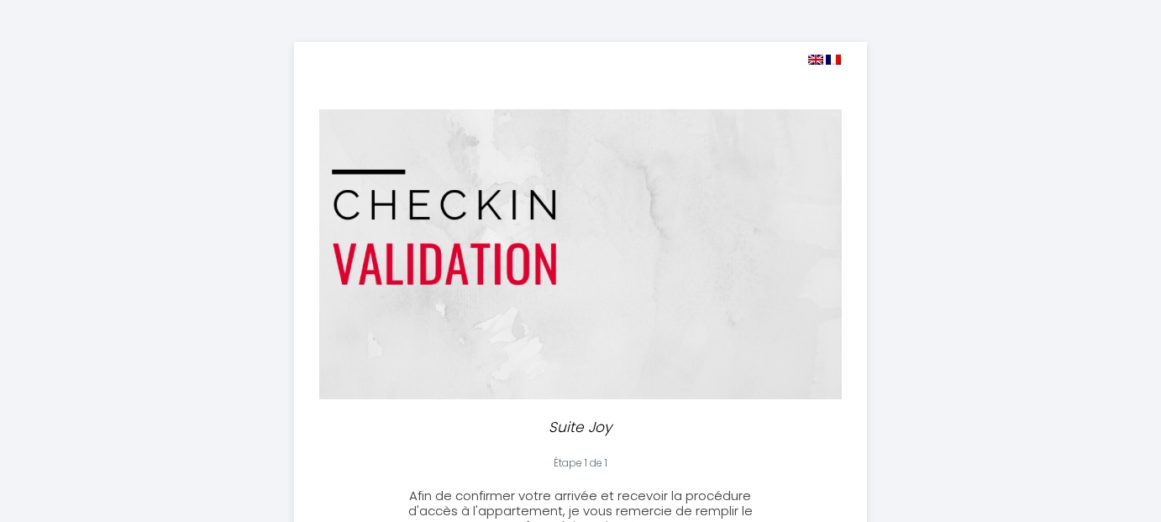
select select
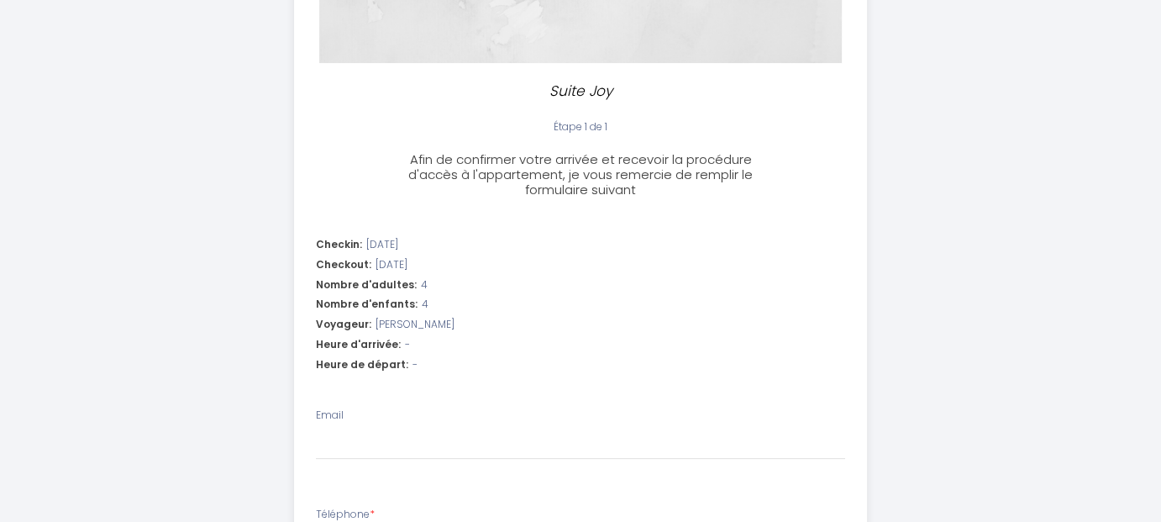
scroll to position [420, 0]
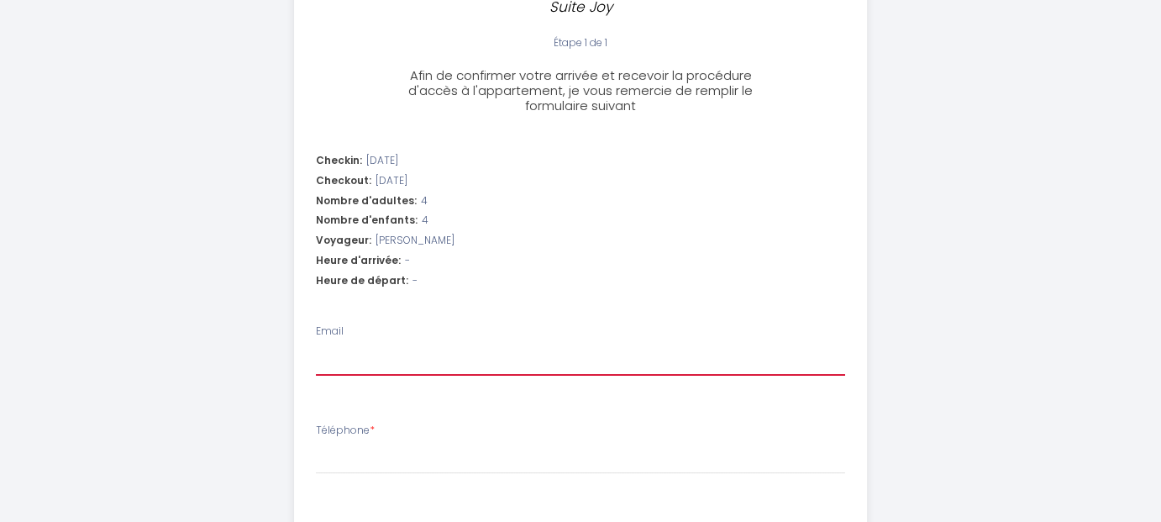
click at [357, 353] on input "Email" at bounding box center [581, 360] width 530 height 30
type input "[EMAIL_ADDRESS][DOMAIN_NAME]"
select select
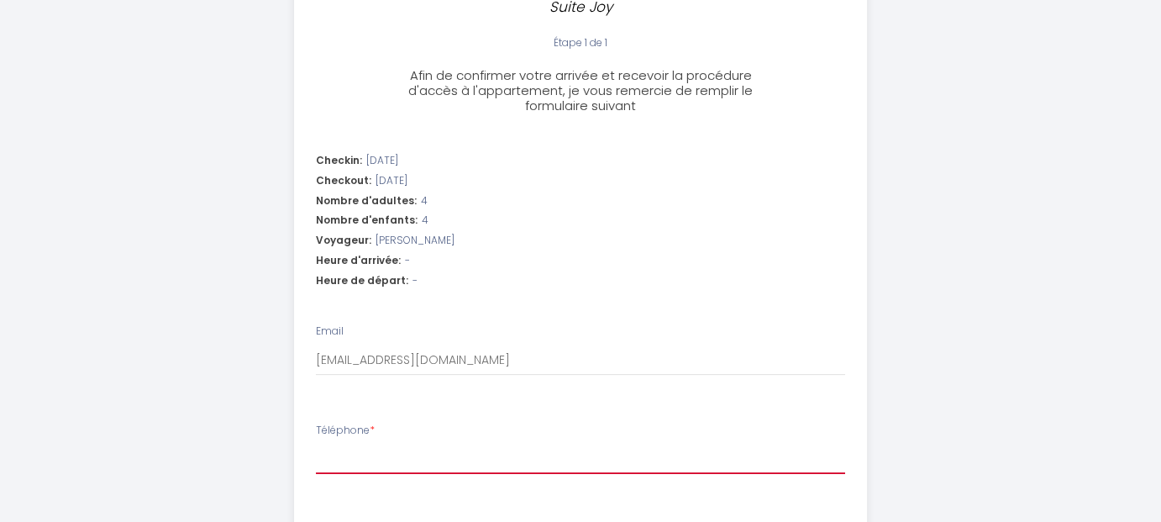
click at [425, 465] on input "Téléphone *" at bounding box center [581, 459] width 530 height 30
type input "+"
select select
type input "+3"
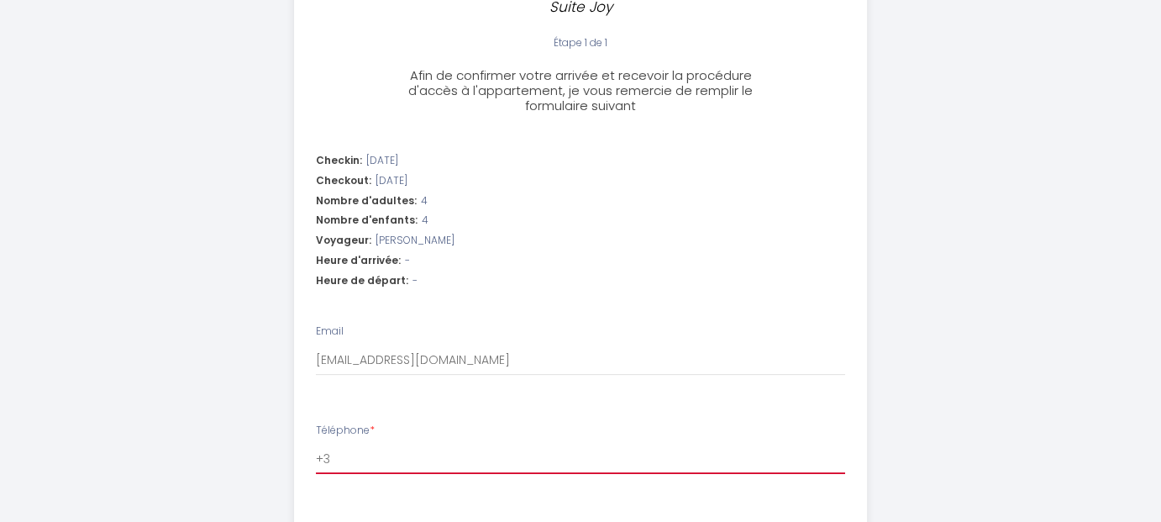
select select
type input "+35"
select select
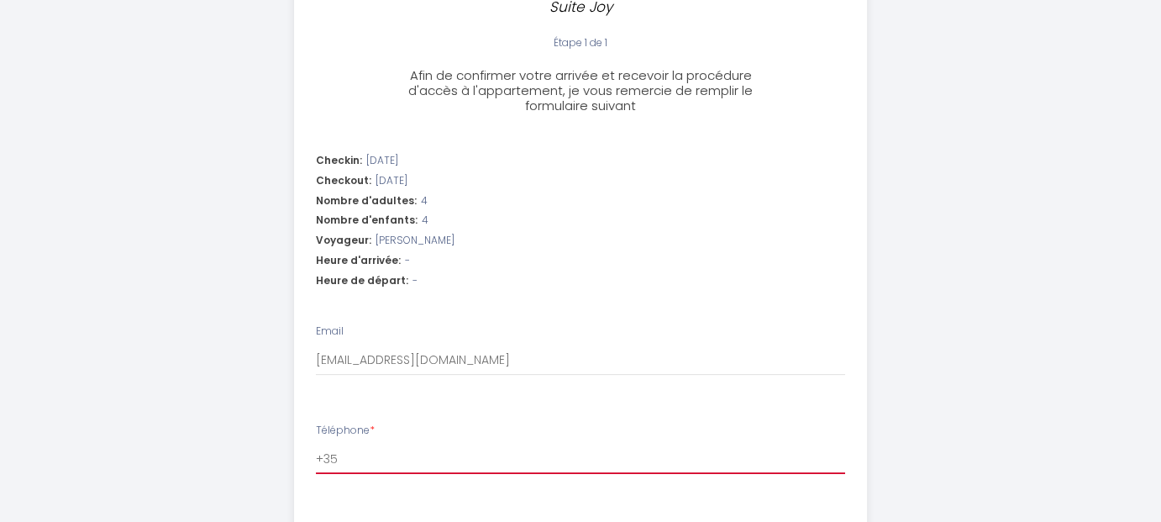
type input "+351"
select select
type input "+3519"
select select
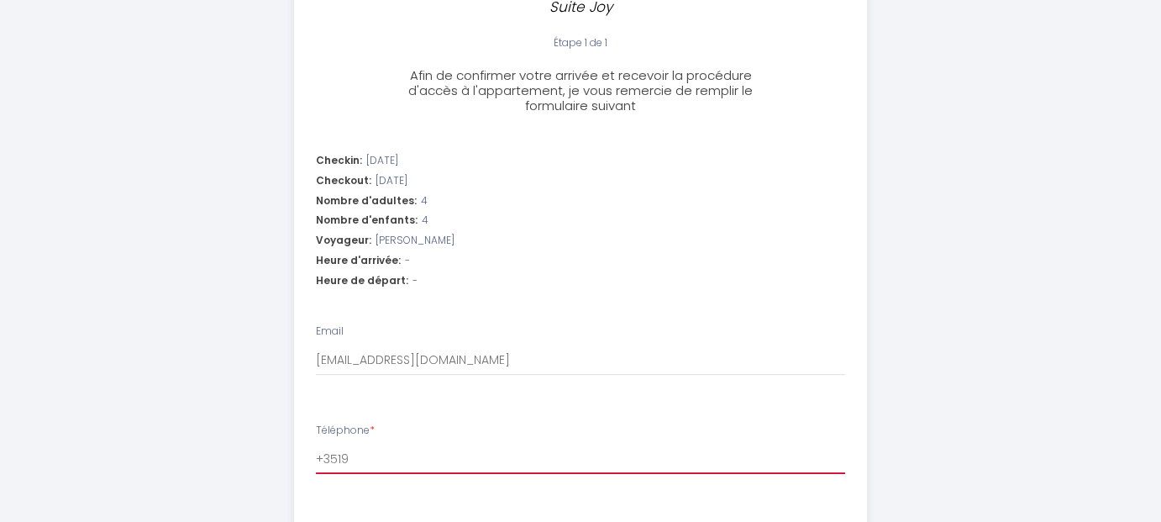
select select
type input "+35196"
select select
type input "+351969"
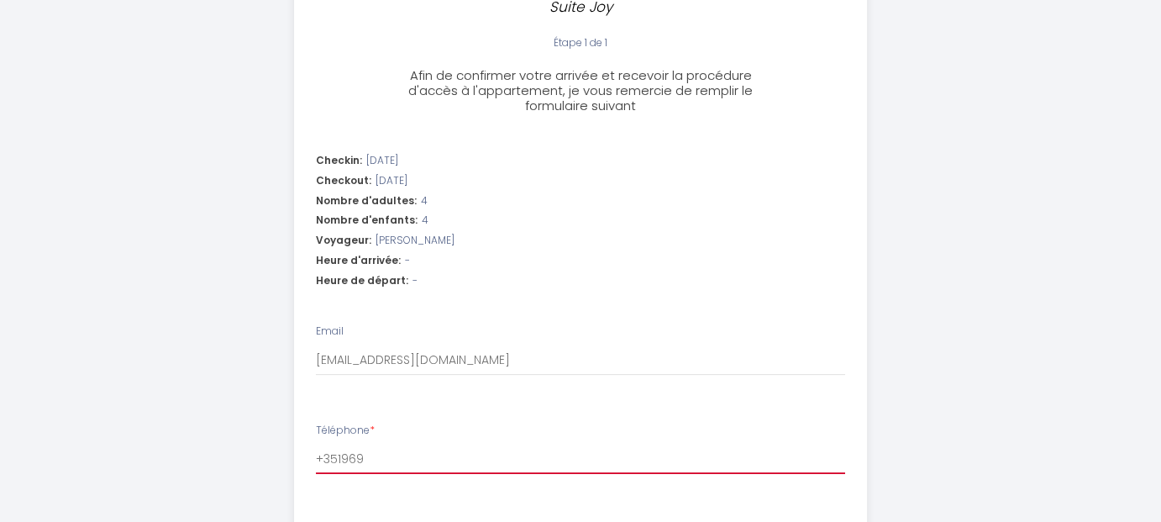
select select
type input "+3519699"
select select
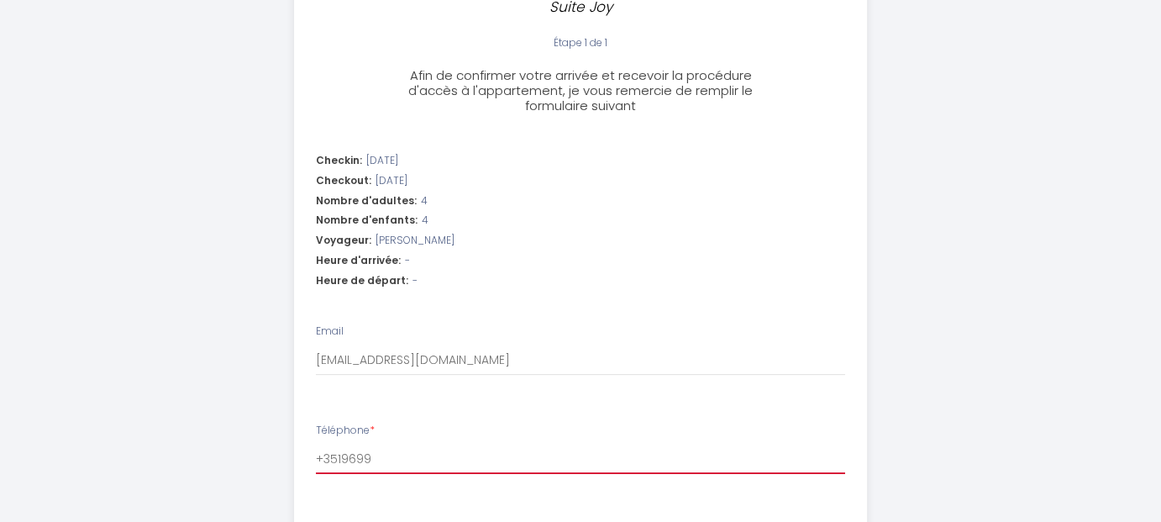
type input "+35196994"
select select
type input "[PHONE_NUMBER]"
select select
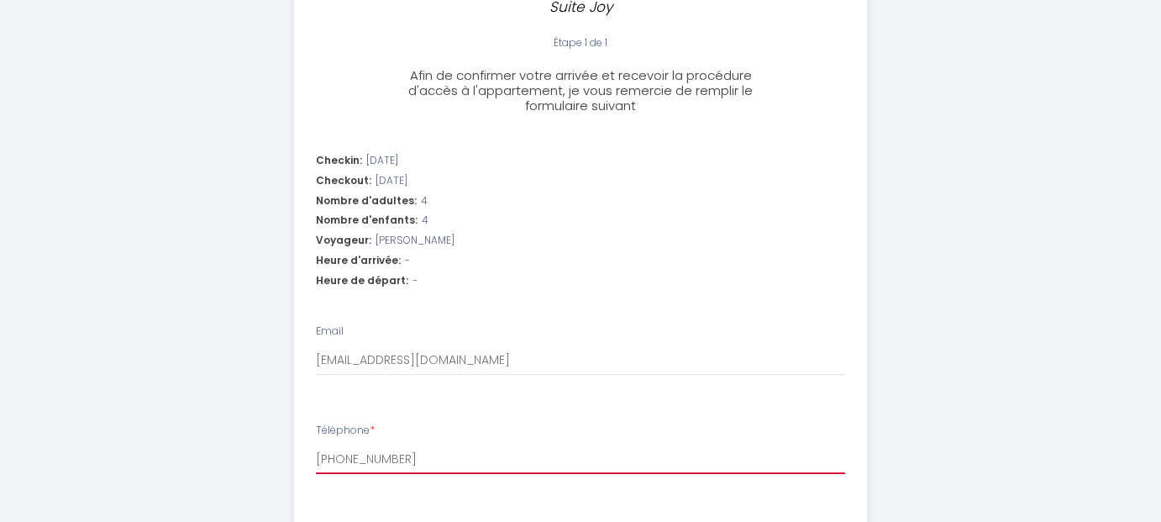
select select
type input "[PHONE_NUMBER]"
select select
type input "[PHONE_NUMBER]"
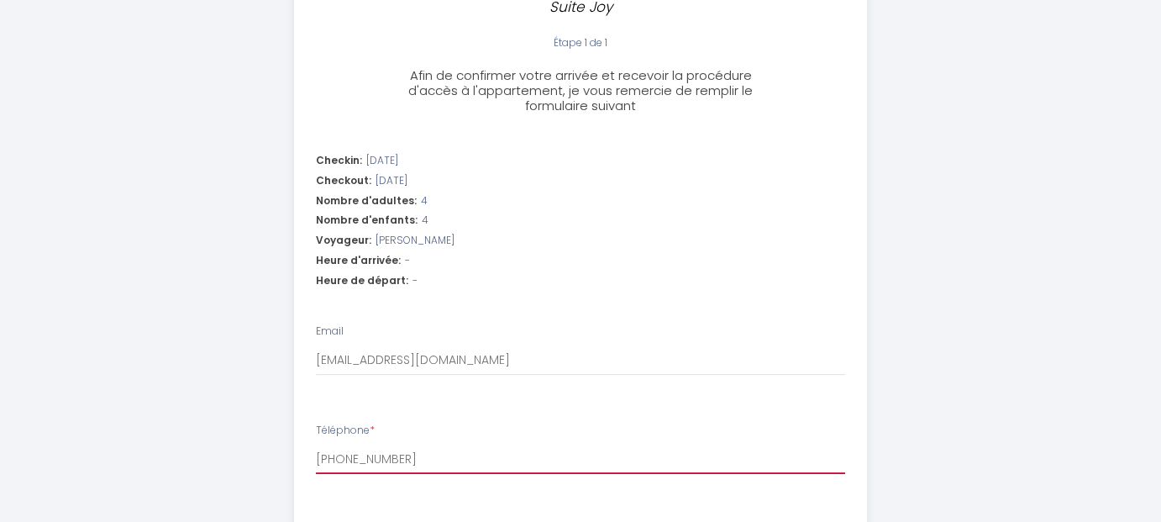
select select
type input "[PHONE_NUMBER]"
select select
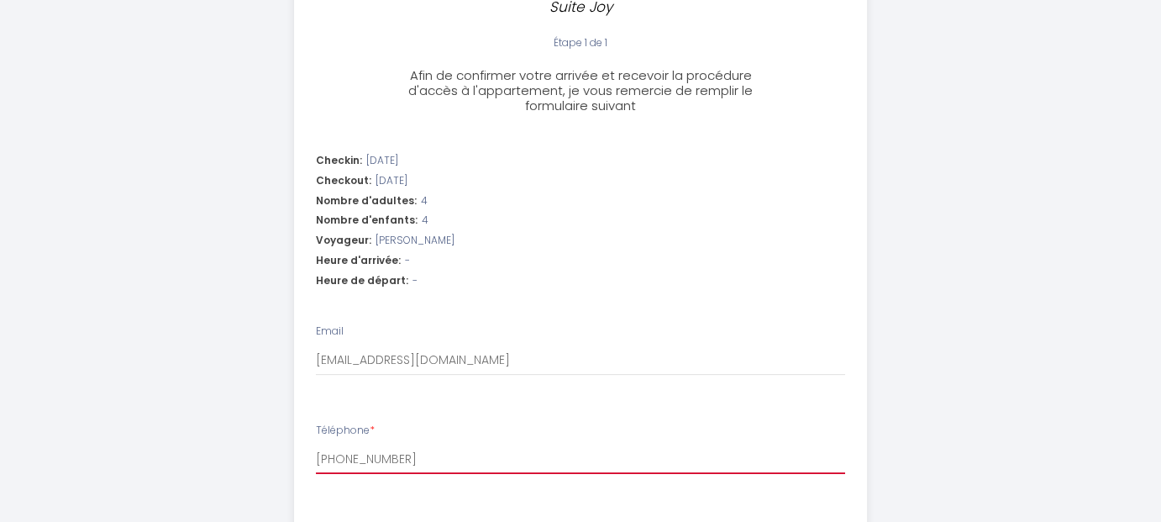
click at [337, 455] on input "[PHONE_NUMBER]" at bounding box center [581, 459] width 530 height 30
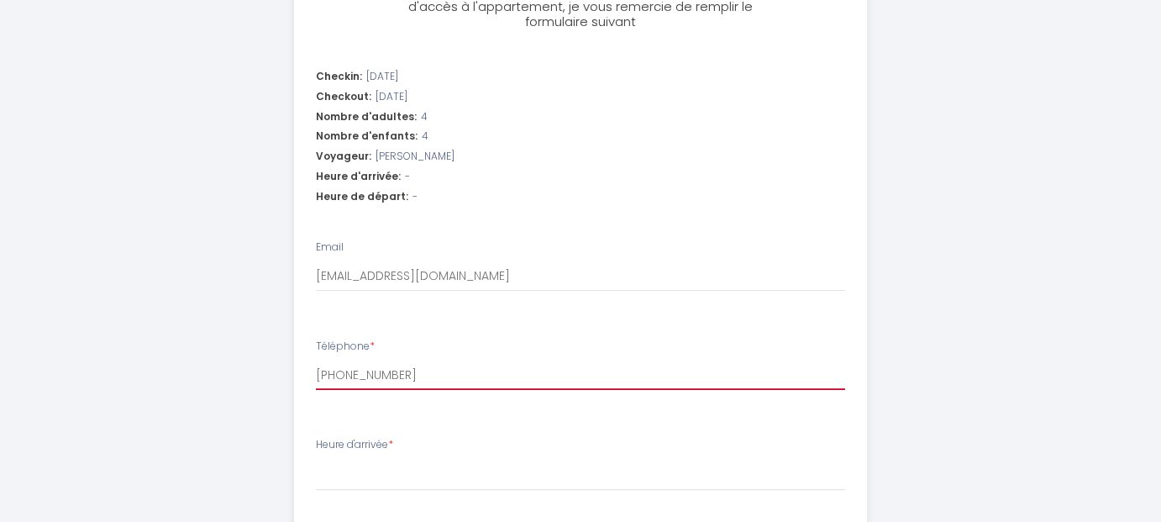
scroll to position [588, 0]
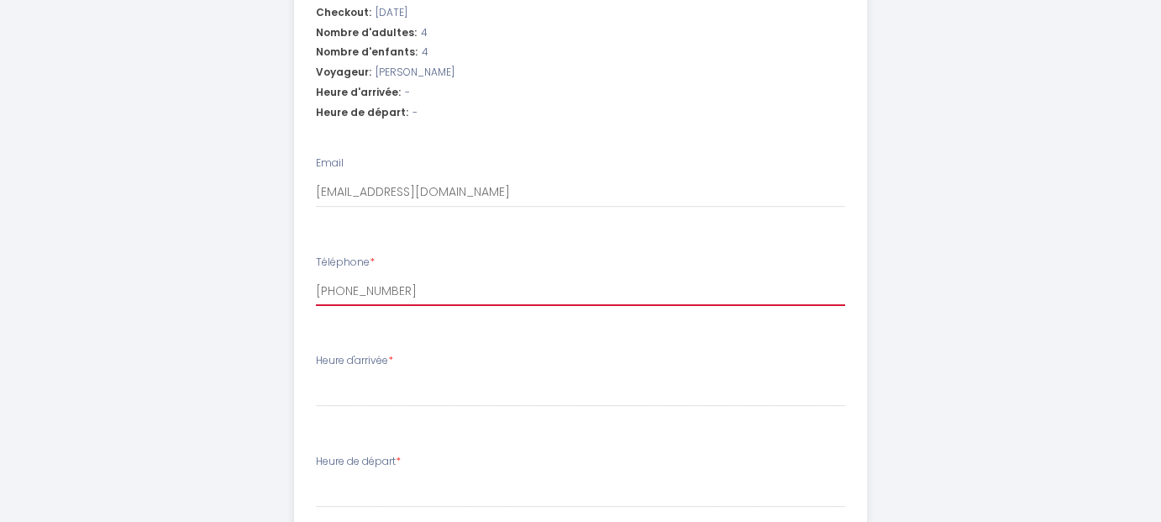
type input "[PHONE_NUMBER]"
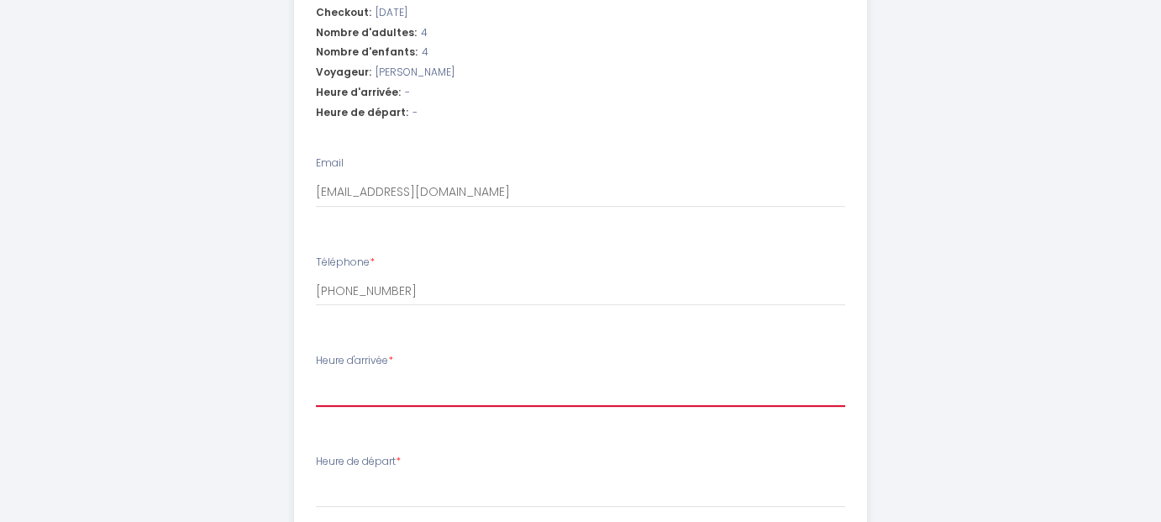
click at [407, 398] on select "15:00 15:30 16:00 16:30 17:00 17:30 18:00 18:30 19:00 19:30 20:00 20:30 21:00 2…" at bounding box center [581, 391] width 530 height 32
select select "15:00"
click at [316, 375] on select "15:00 15:30 16:00 16:30 17:00 17:30 18:00 18:30 19:00 19:30 20:00 20:30 21:00 2…" at bounding box center [581, 391] width 530 height 32
click at [360, 393] on select "15:00 15:30 16:00 16:30 17:00 17:30 18:00 18:30 19:00 19:30 20:00 20:30 21:00 2…" at bounding box center [581, 391] width 530 height 32
click at [316, 375] on select "15:00 15:30 16:00 16:30 17:00 17:30 18:00 18:30 19:00 19:30 20:00 20:30 21:00 2…" at bounding box center [581, 391] width 530 height 32
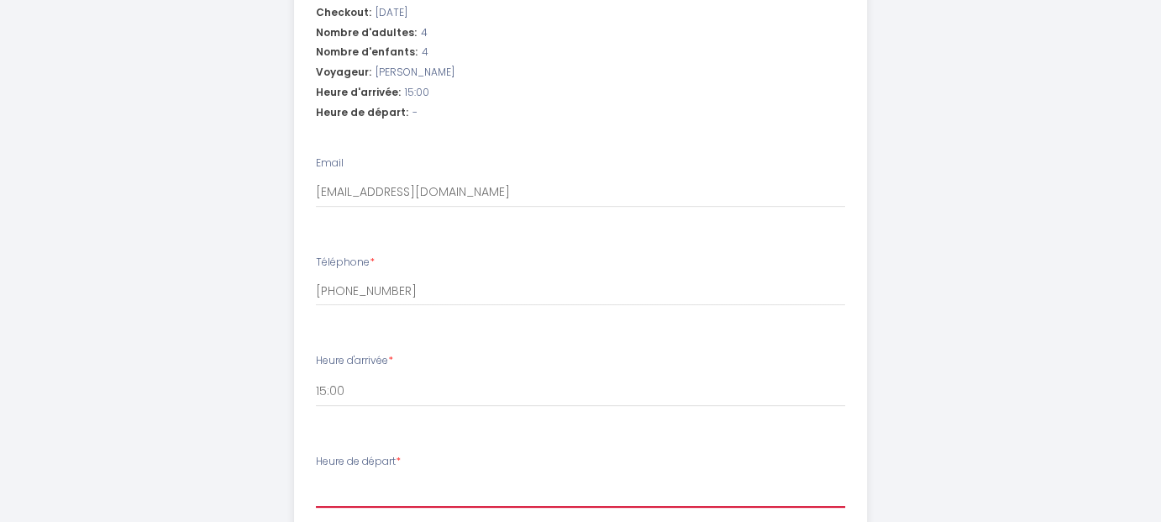
click at [470, 497] on select "00:00 00:30 01:00 01:30 02:00 02:30 03:00 03:30 04:00 04:30 05:00 05:30 06:00 0…" at bounding box center [581, 492] width 530 height 32
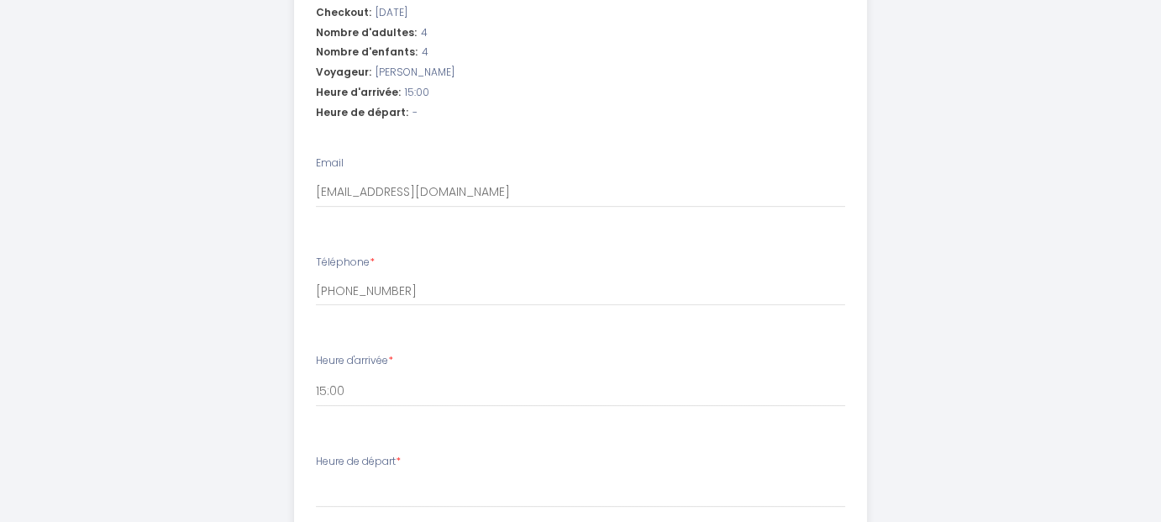
click at [975, 337] on div "Suite Joy Étape 1 de 1 Afin de confirmer votre arrivée et recevoir la procédure…" at bounding box center [580, 117] width 860 height 1411
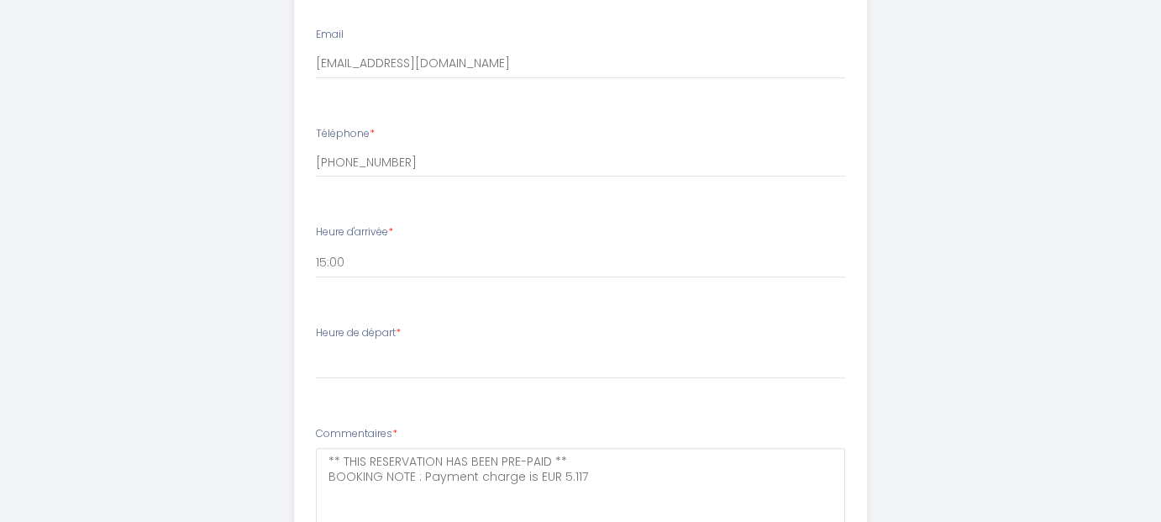
scroll to position [756, 0]
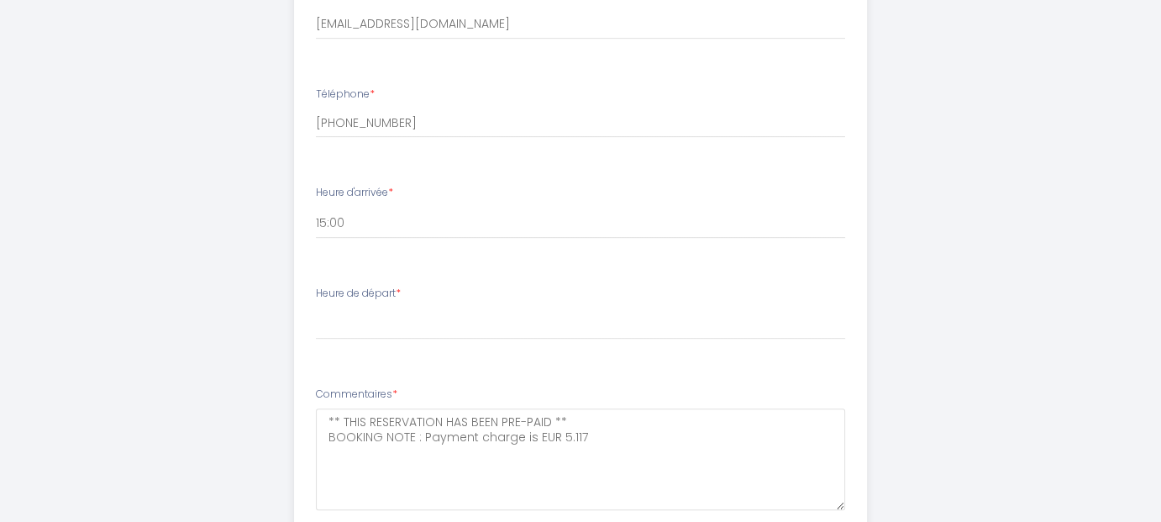
click at [390, 294] on label "Heure de départ *" at bounding box center [358, 294] width 85 height 16
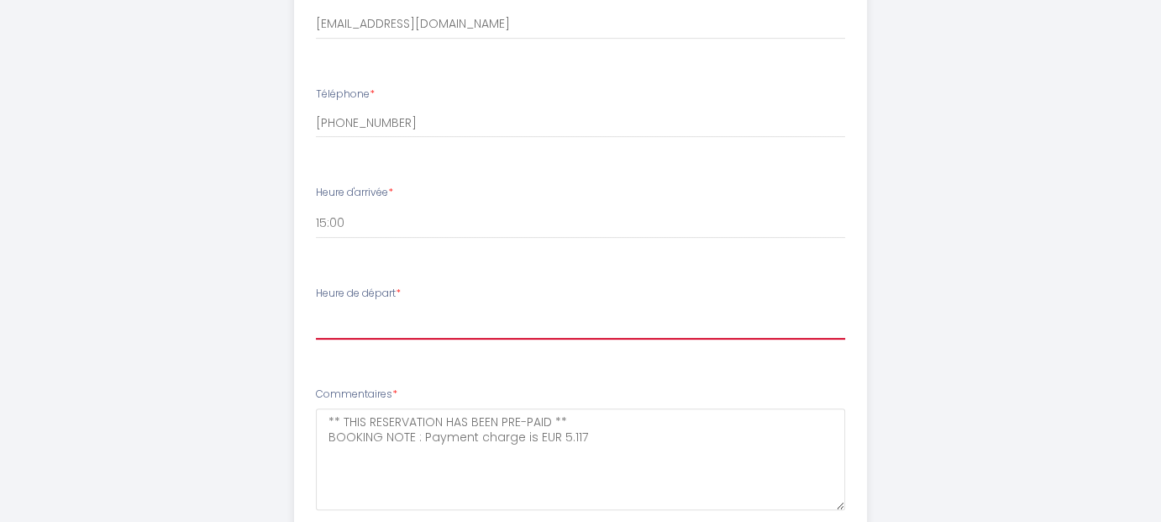
click at [384, 317] on select "00:00 00:30 01:00 01:30 02:00 02:30 03:00 03:30 04:00 04:30 05:00 05:30 06:00 0…" at bounding box center [581, 323] width 530 height 32
select select "10:30"
click at [316, 307] on select "00:00 00:30 01:00 01:30 02:00 02:30 03:00 03:30 04:00 04:30 05:00 05:30 06:00 0…" at bounding box center [581, 323] width 530 height 32
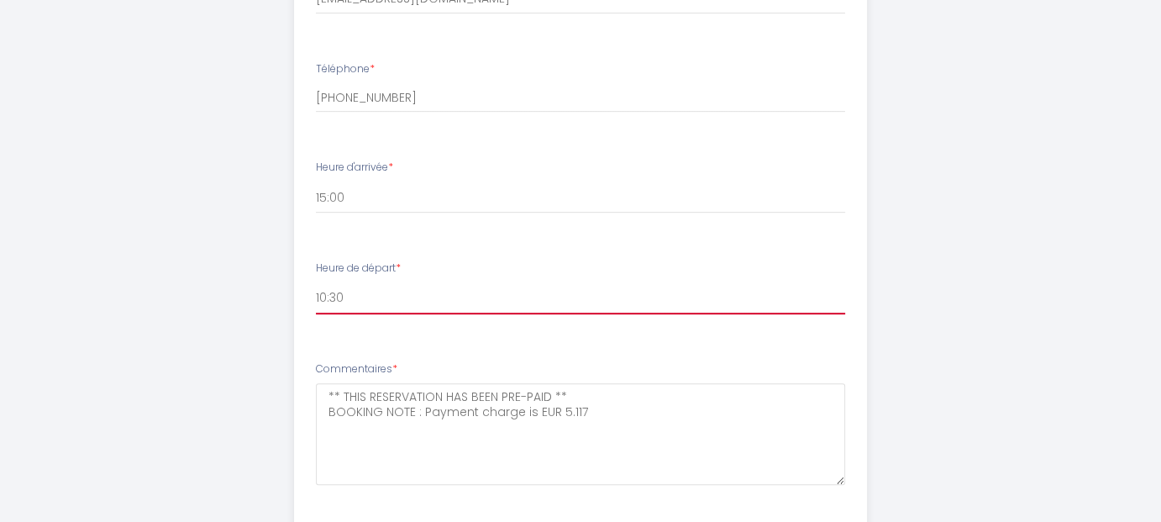
scroll to position [888, 0]
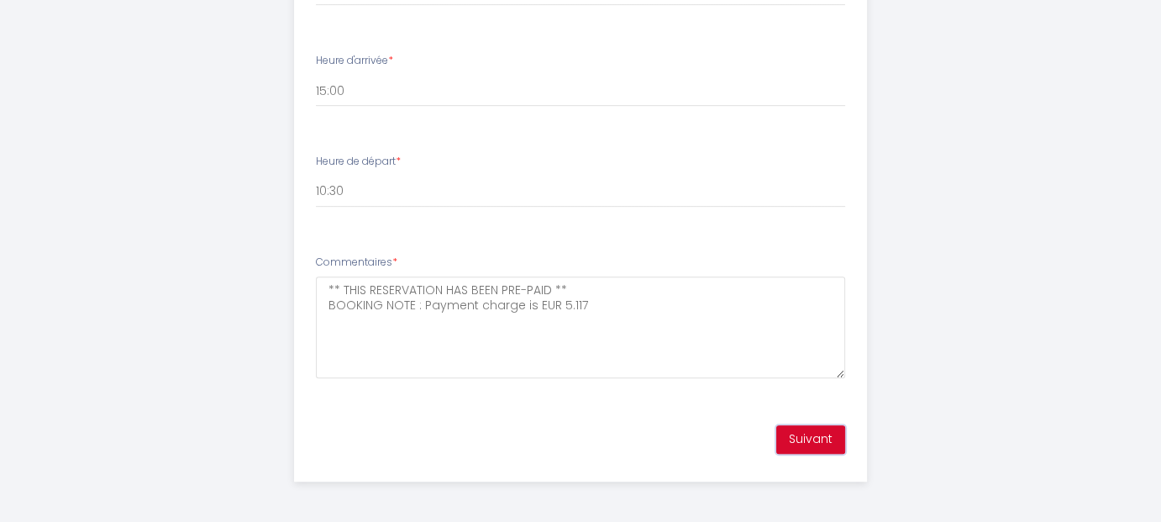
click at [840, 440] on button "Suivant" at bounding box center [810, 439] width 69 height 29
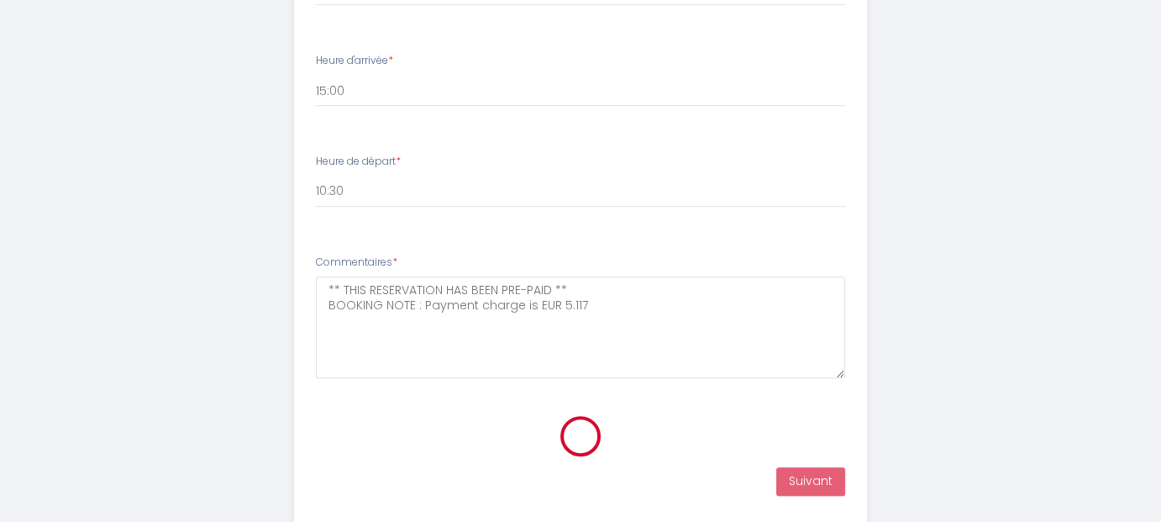
scroll to position [428, 0]
